Goal: Task Accomplishment & Management: Complete application form

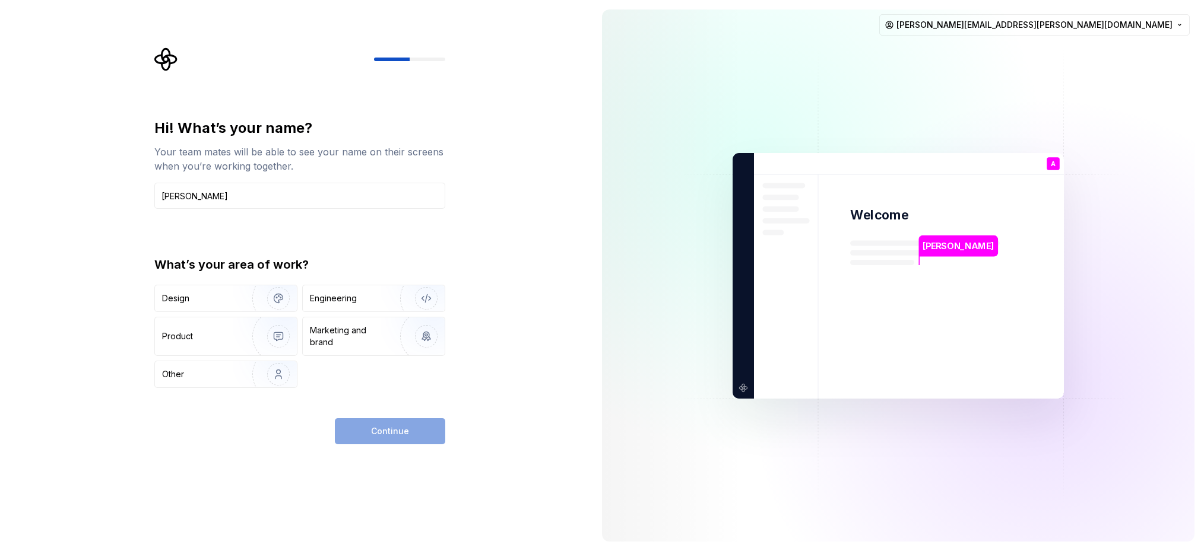
type input "[PERSON_NAME]"
click at [262, 420] on div "Continue" at bounding box center [299, 432] width 291 height 26
click at [212, 296] on div "Design" at bounding box center [199, 299] width 75 height 12
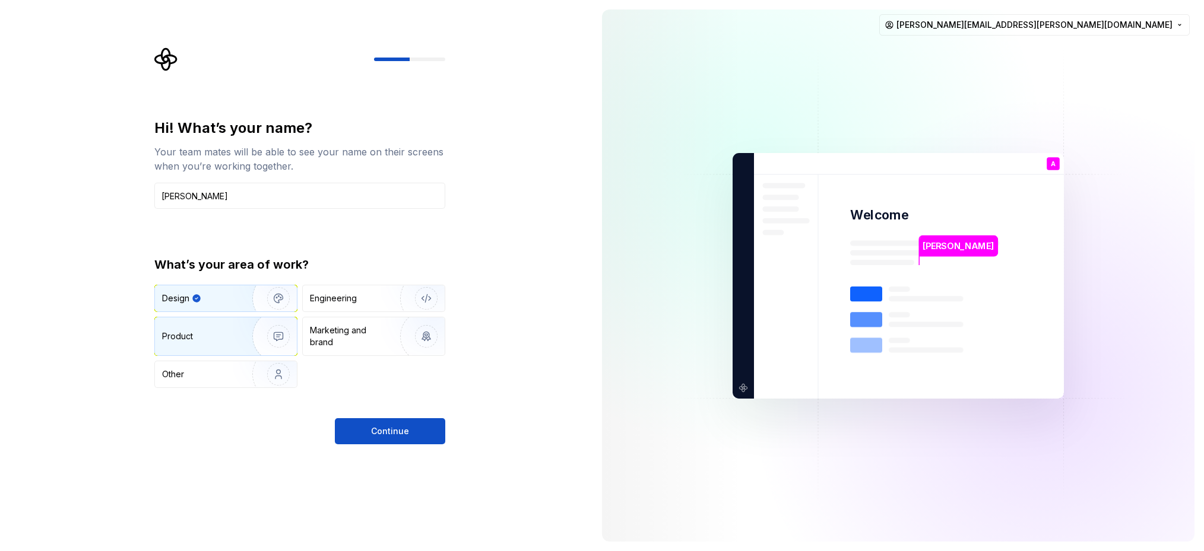
click at [220, 332] on div "Product" at bounding box center [201, 337] width 78 height 12
click at [219, 300] on div "Design" at bounding box center [199, 299] width 75 height 12
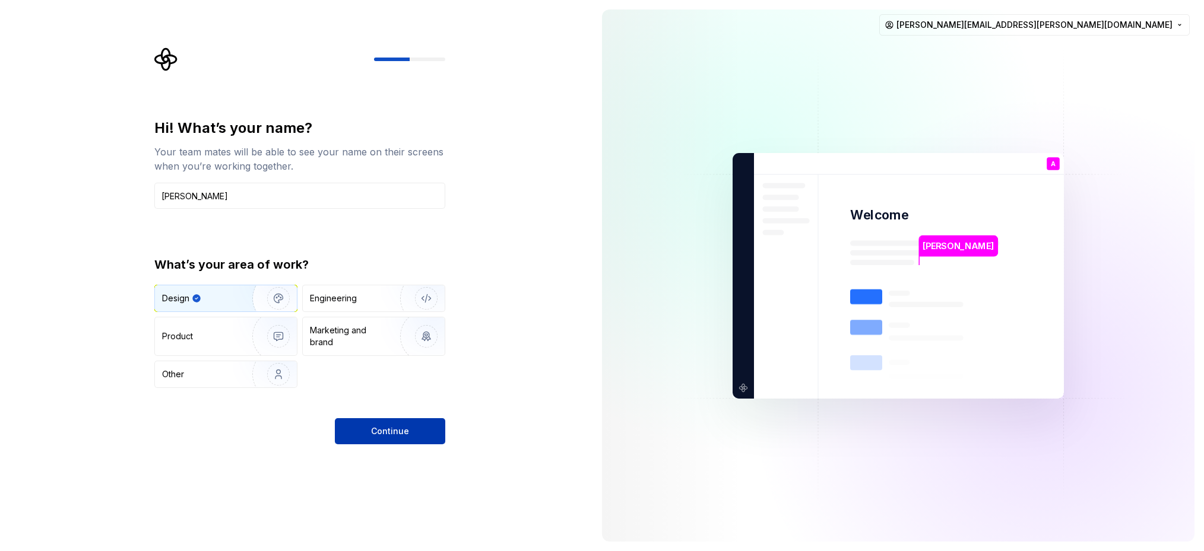
click at [400, 426] on span "Continue" at bounding box center [390, 432] width 38 height 12
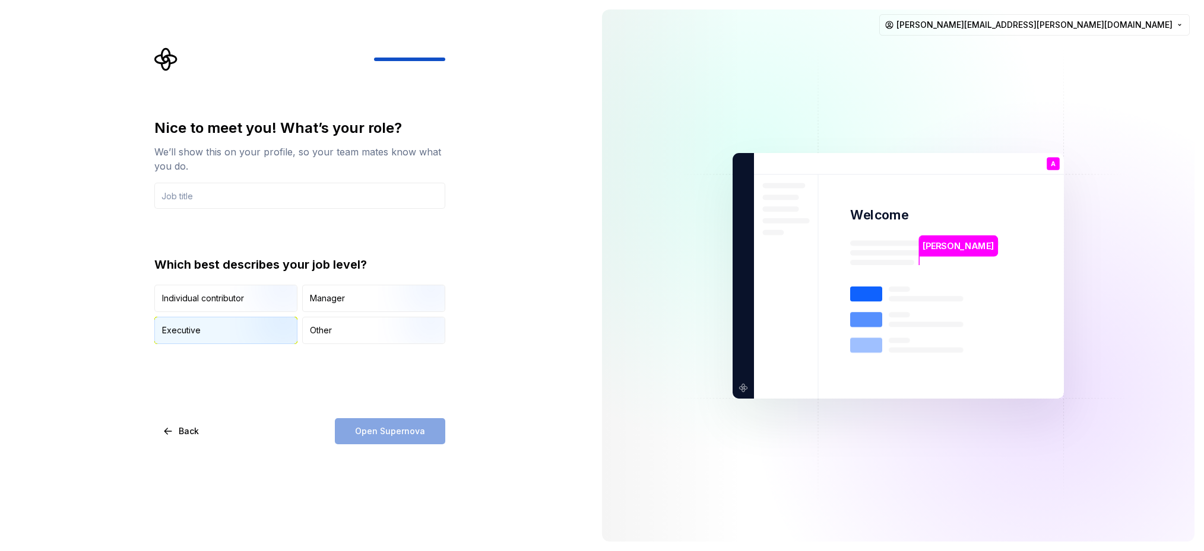
click at [270, 319] on img "button" at bounding box center [268, 346] width 76 height 80
click at [405, 435] on div "Open Supernova" at bounding box center [390, 432] width 110 height 26
click at [185, 196] on input "text" at bounding box center [299, 196] width 291 height 26
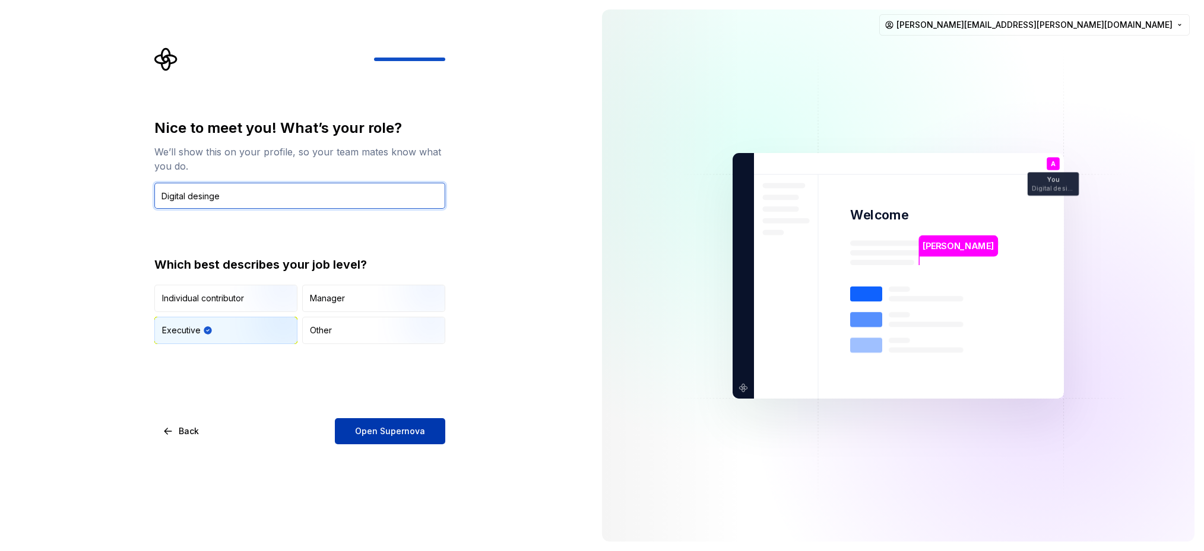
type input "Digital desinge"
click at [389, 440] on button "Open Supernova" at bounding box center [390, 432] width 110 height 26
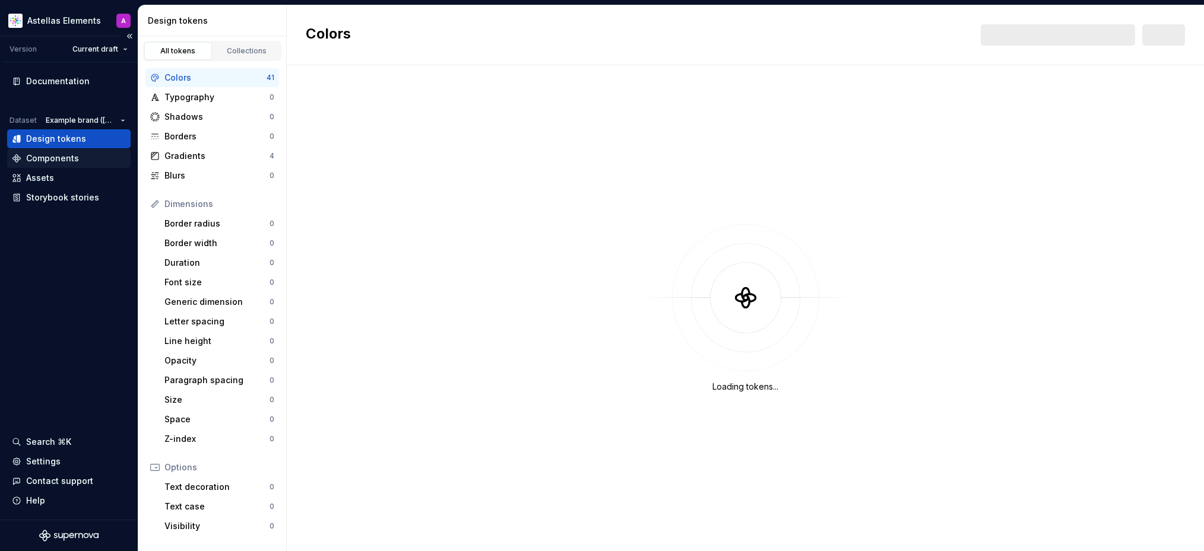
click at [66, 163] on div "Components" at bounding box center [52, 159] width 53 height 12
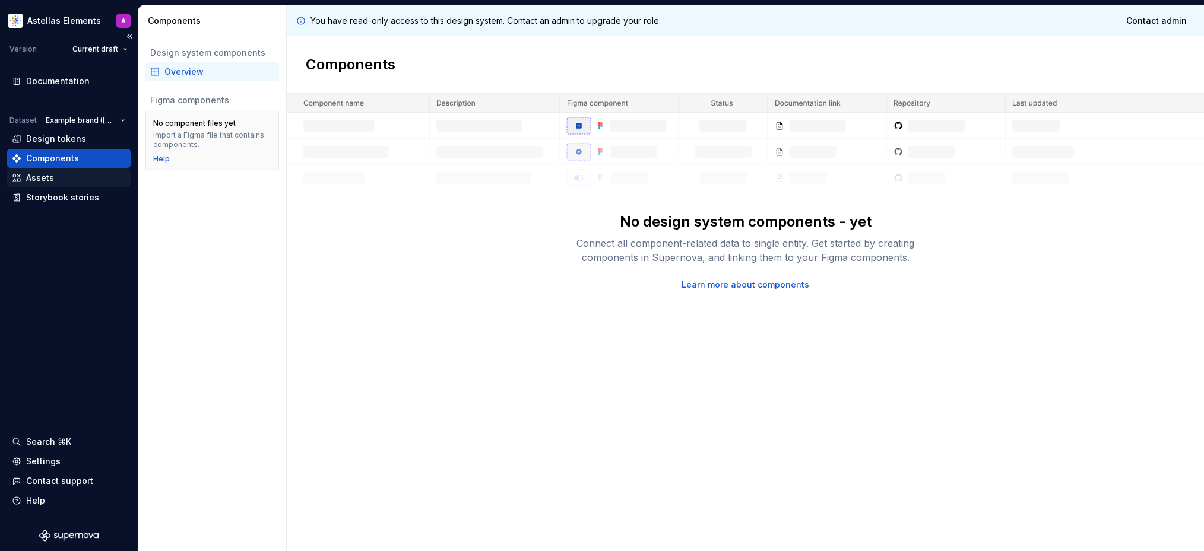
click at [83, 172] on div "Assets" at bounding box center [69, 178] width 114 height 12
click at [61, 178] on div "Assets" at bounding box center [69, 178] width 114 height 12
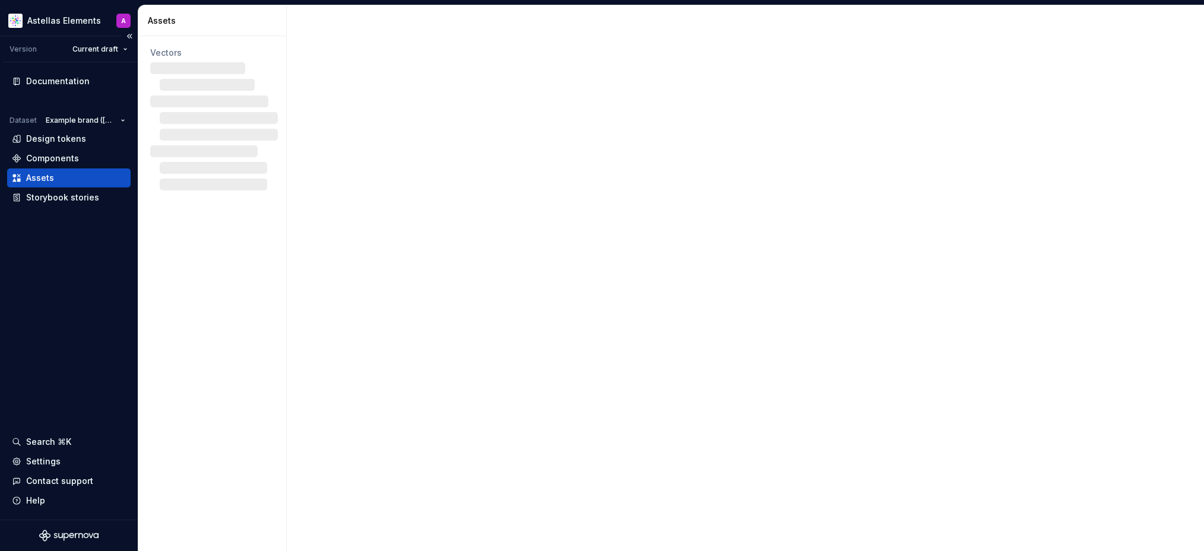
click at [43, 179] on div "Assets" at bounding box center [40, 178] width 28 height 12
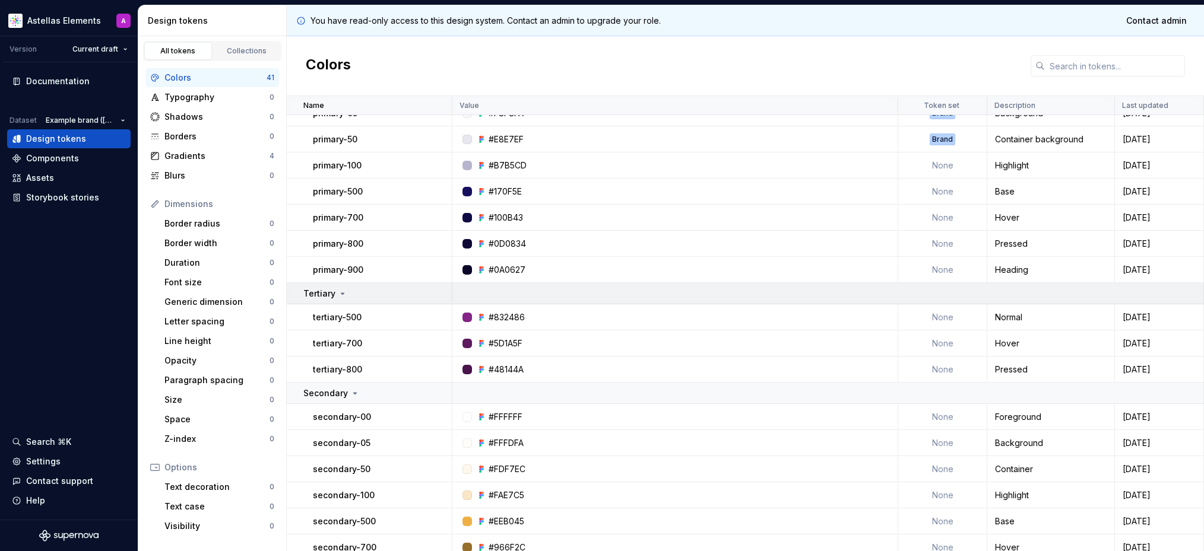
scroll to position [200, 0]
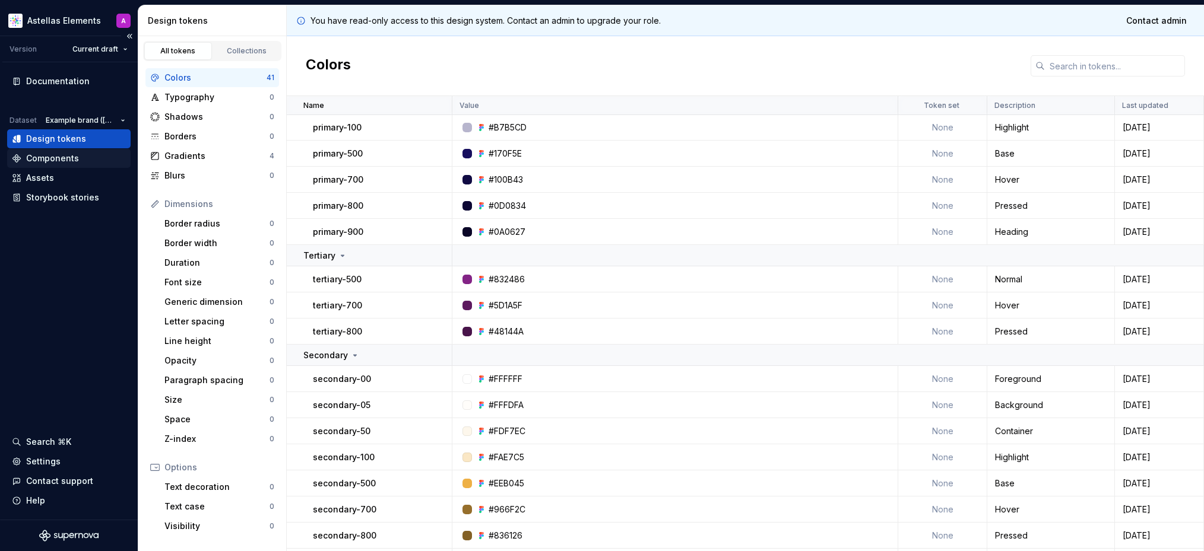
click at [71, 160] on div "Components" at bounding box center [52, 159] width 53 height 12
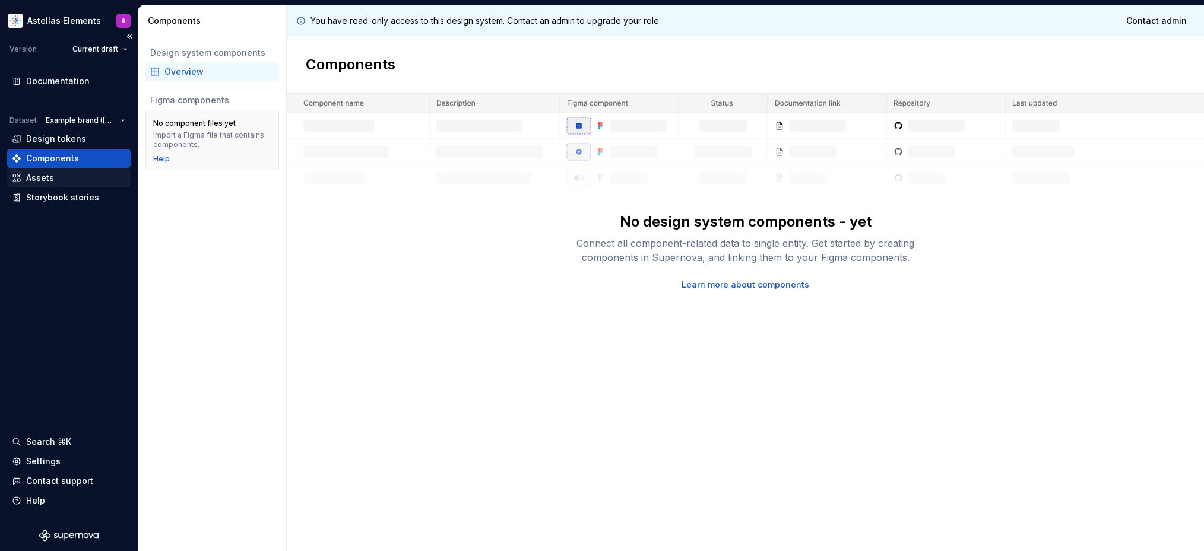
click at [48, 177] on div "Assets" at bounding box center [40, 178] width 28 height 12
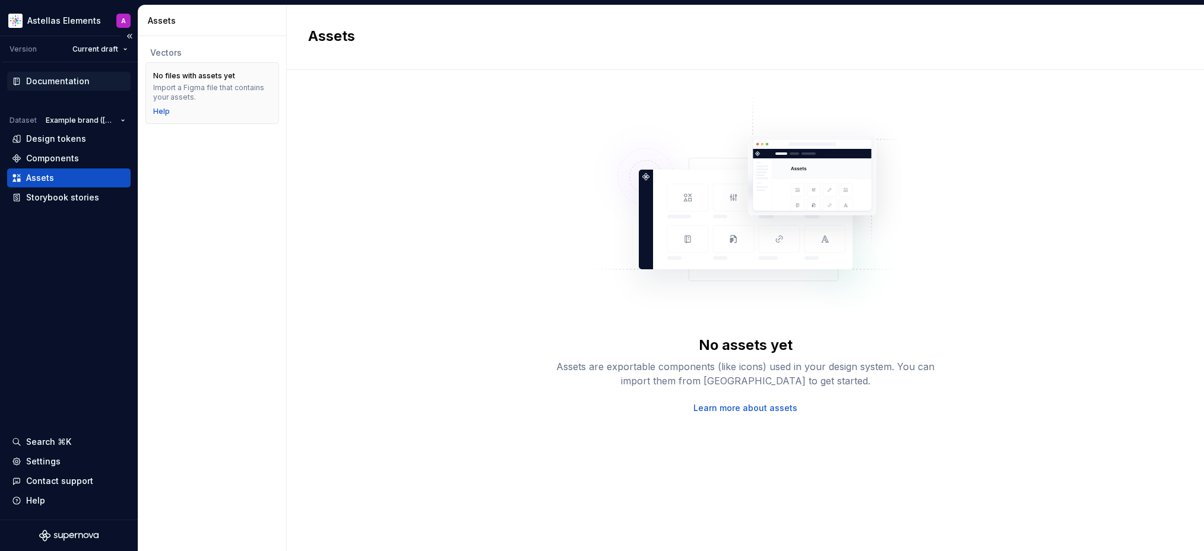
click at [72, 81] on div "Documentation" at bounding box center [58, 81] width 64 height 12
click at [207, 103] on div "No files with assets yet Import a Figma file that contains your assets. Help" at bounding box center [212, 93] width 118 height 46
click at [69, 150] on div "Components" at bounding box center [68, 158] width 123 height 19
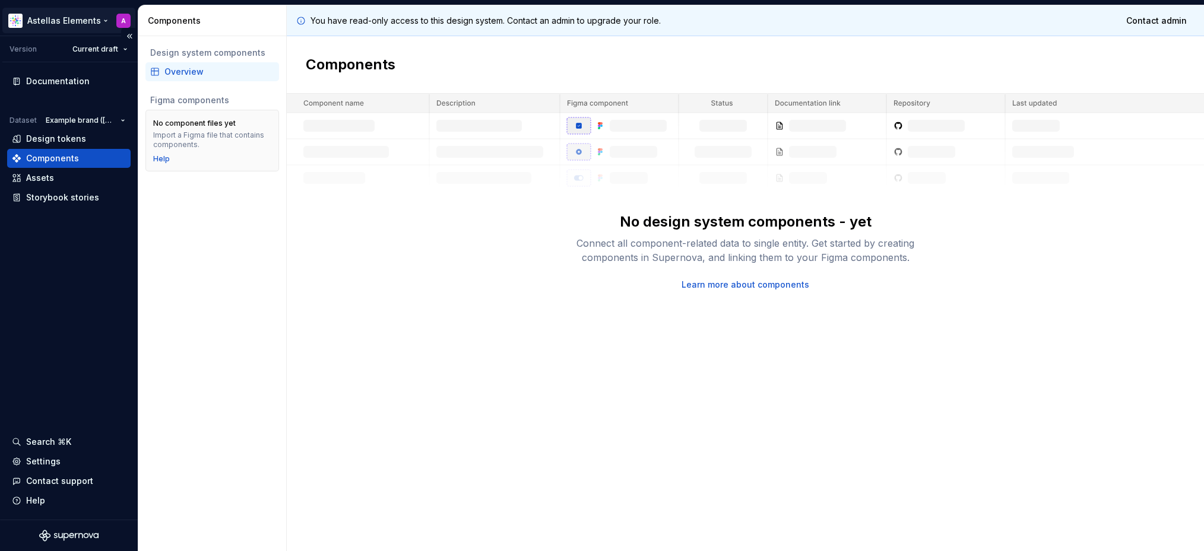
click at [100, 24] on html "Astellas Elements A Version Current draft Documentation Dataset Example brand (…" at bounding box center [602, 275] width 1204 height 551
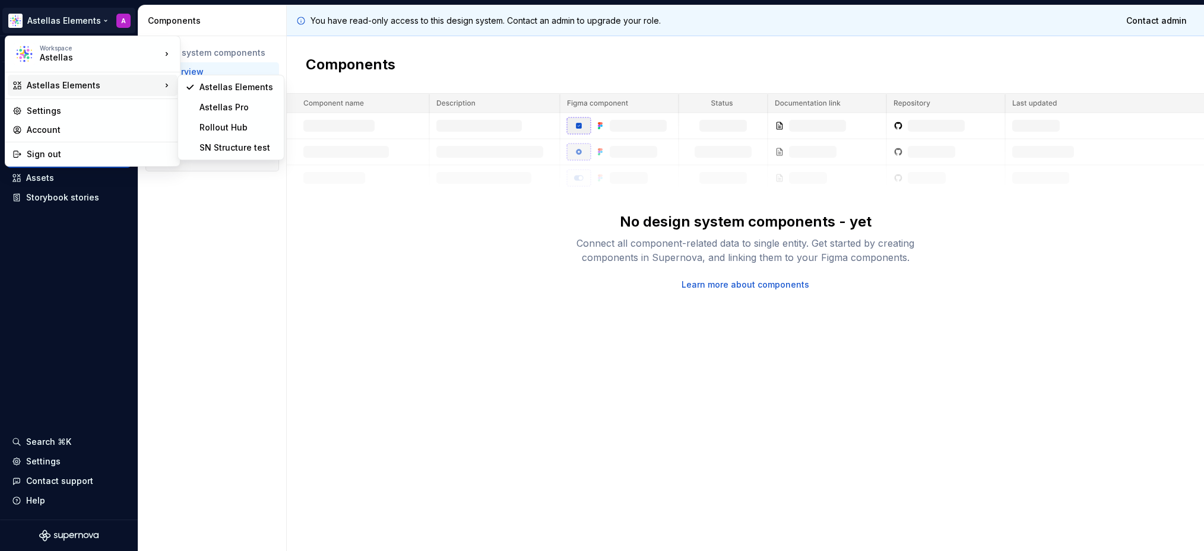
click at [430, 239] on html "Astellas Elements A Version Current draft Documentation Dataset Example brand (…" at bounding box center [602, 275] width 1204 height 551
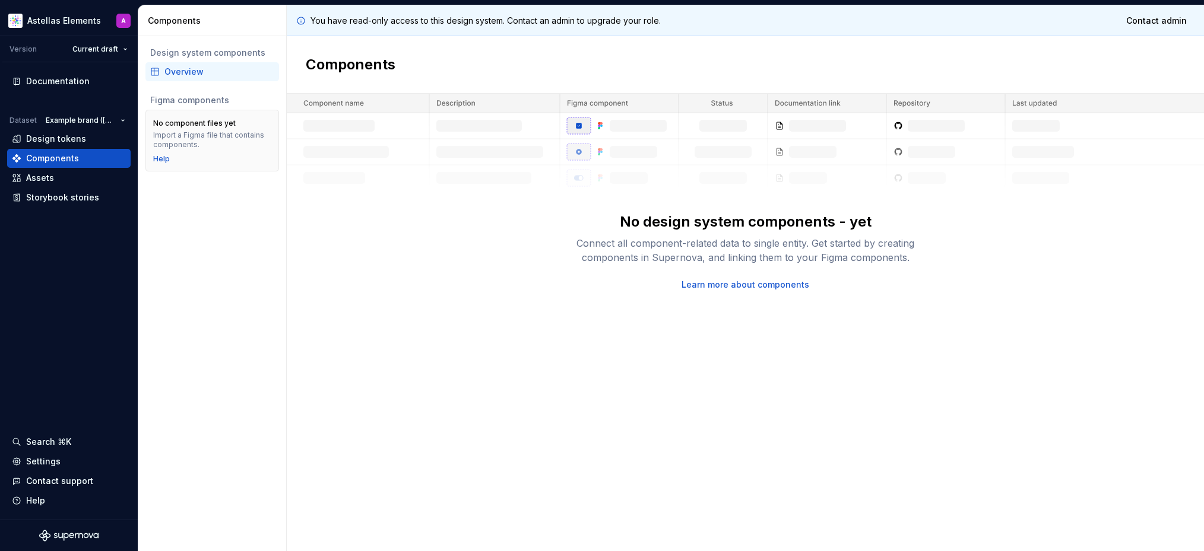
click at [562, 109] on img at bounding box center [745, 142] width 917 height 97
